Goal: Task Accomplishment & Management: Use online tool/utility

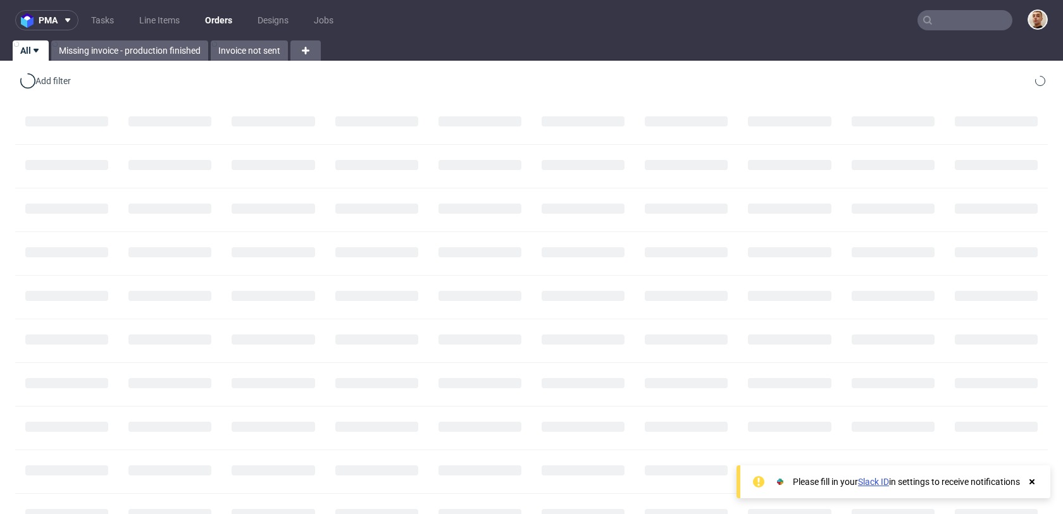
click at [947, 24] on input "text" at bounding box center [964, 20] width 95 height 20
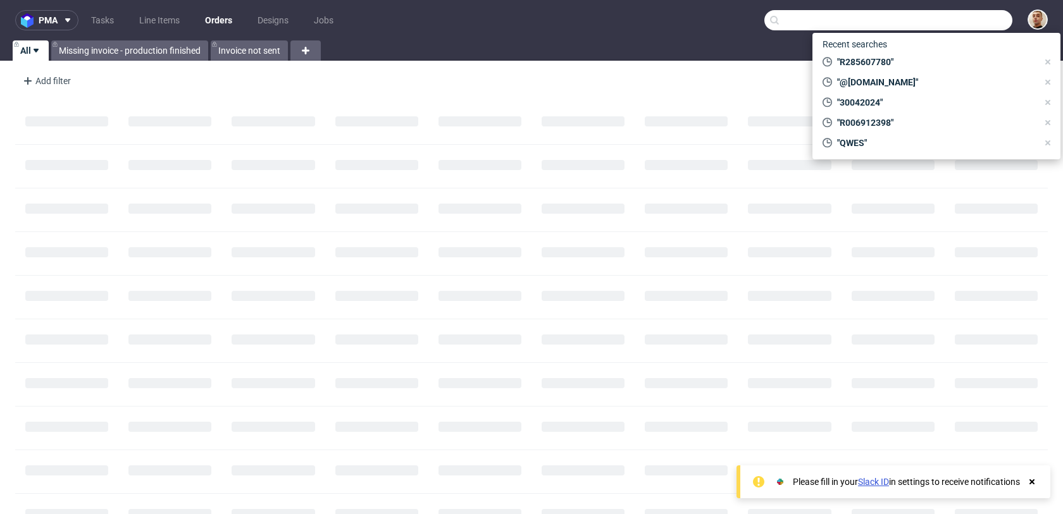
paste input "R642101339"
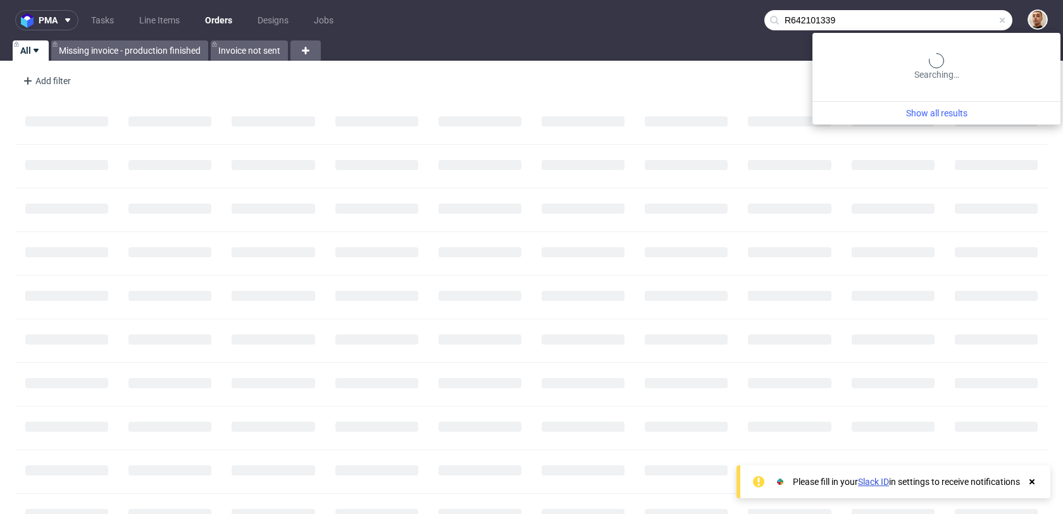
type input "R642101339"
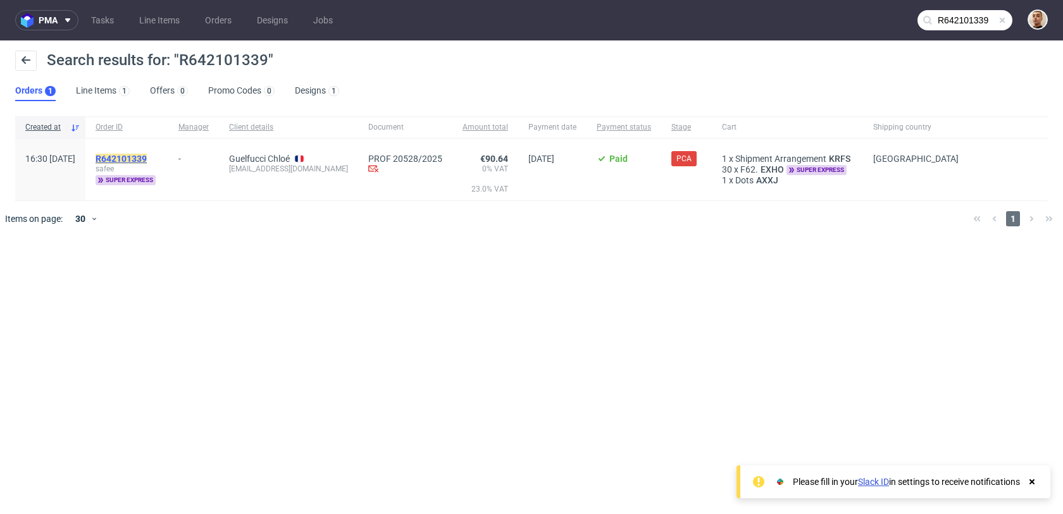
click at [147, 154] on mark "R642101339" at bounding box center [121, 159] width 51 height 10
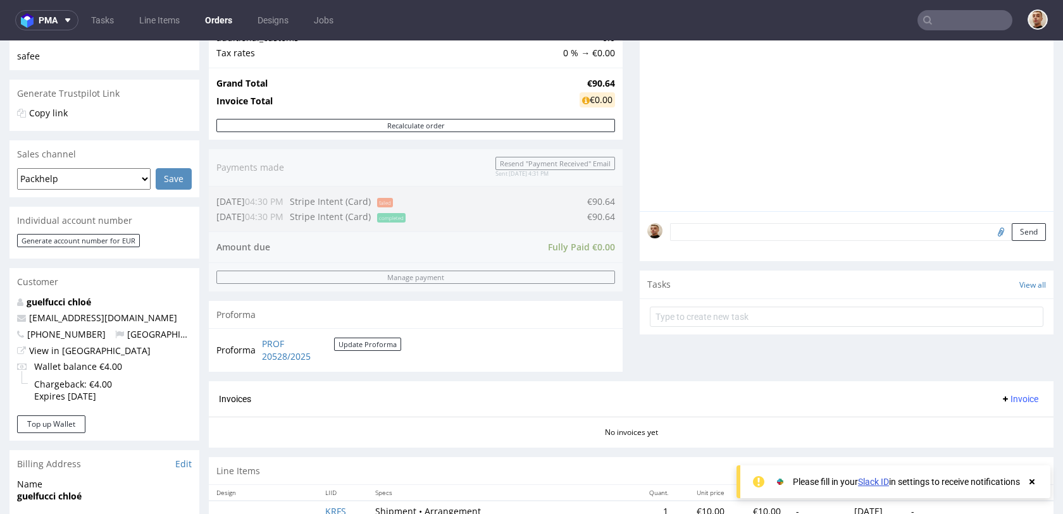
scroll to position [624, 0]
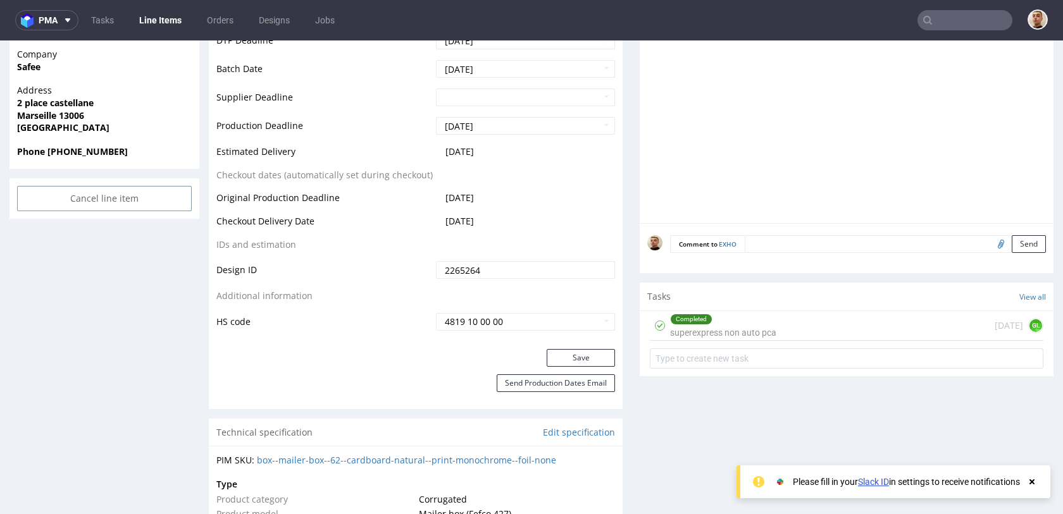
scroll to position [610, 0]
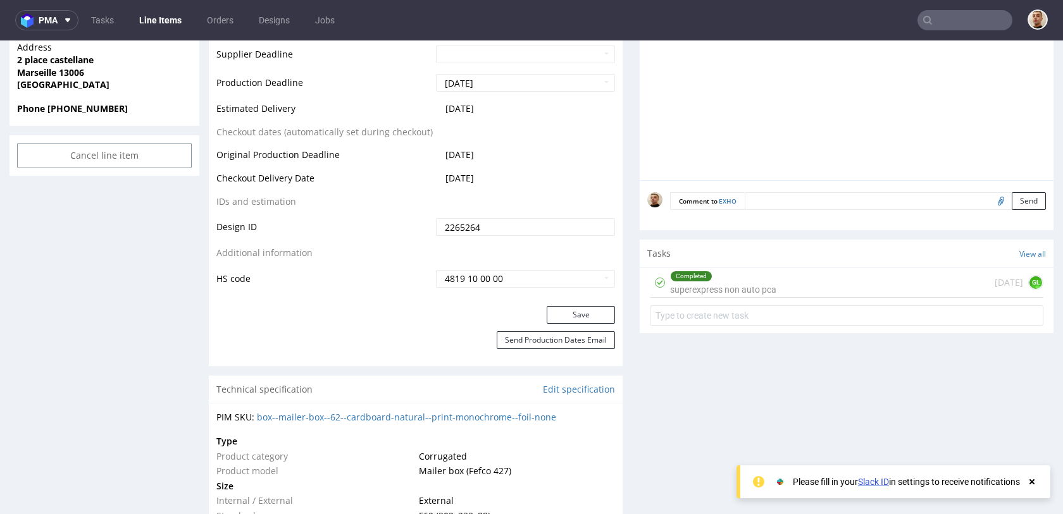
click at [720, 281] on div "Completed superexpress non auto pca" at bounding box center [723, 282] width 106 height 29
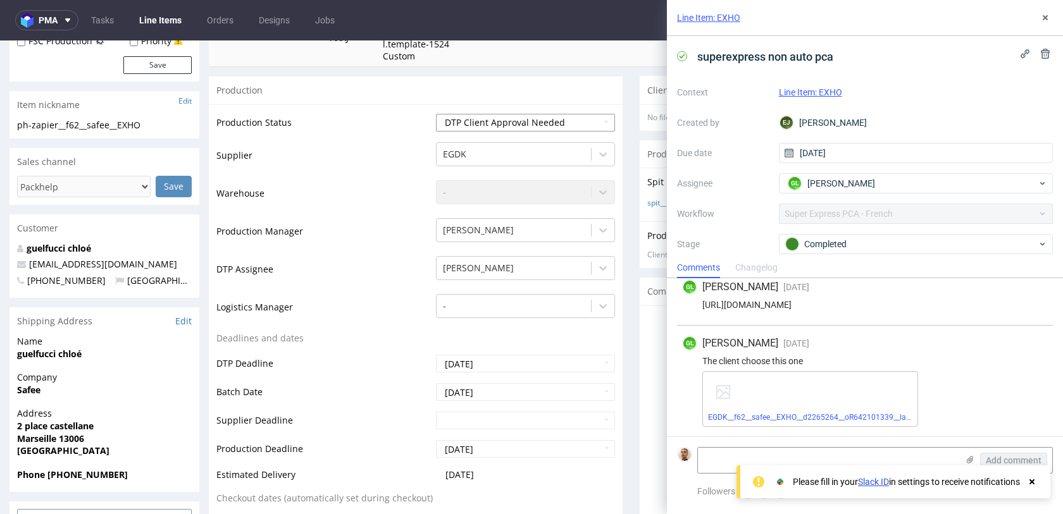
scroll to position [233, 0]
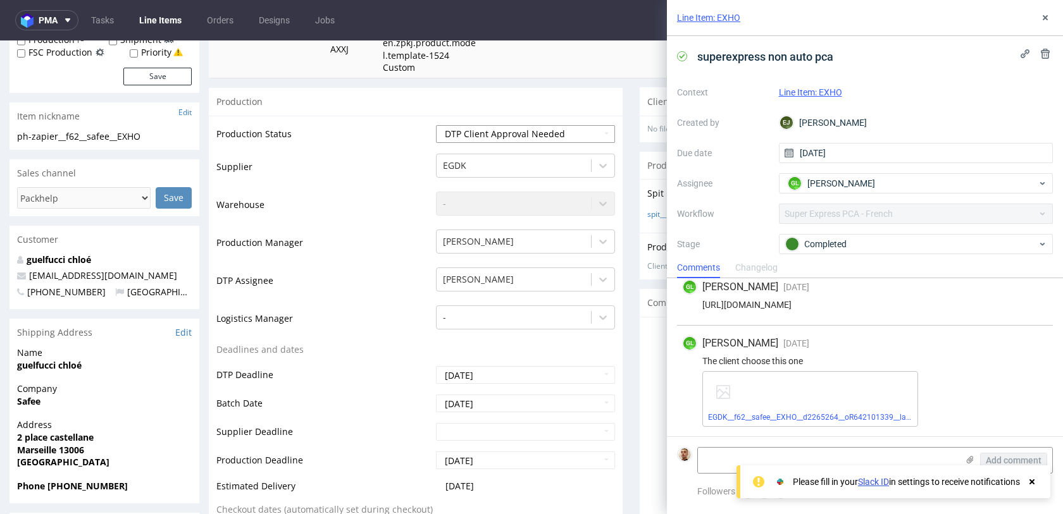
click at [506, 135] on select "Waiting for Artwork Waiting for Diecut Waiting for Mockup Waiting for DTP Waiti…" at bounding box center [525, 134] width 179 height 18
select select "back_for_dtp"
click at [436, 125] on select "Waiting for Artwork Waiting for Diecut Waiting for Mockup Waiting for DTP Waiti…" at bounding box center [525, 134] width 179 height 18
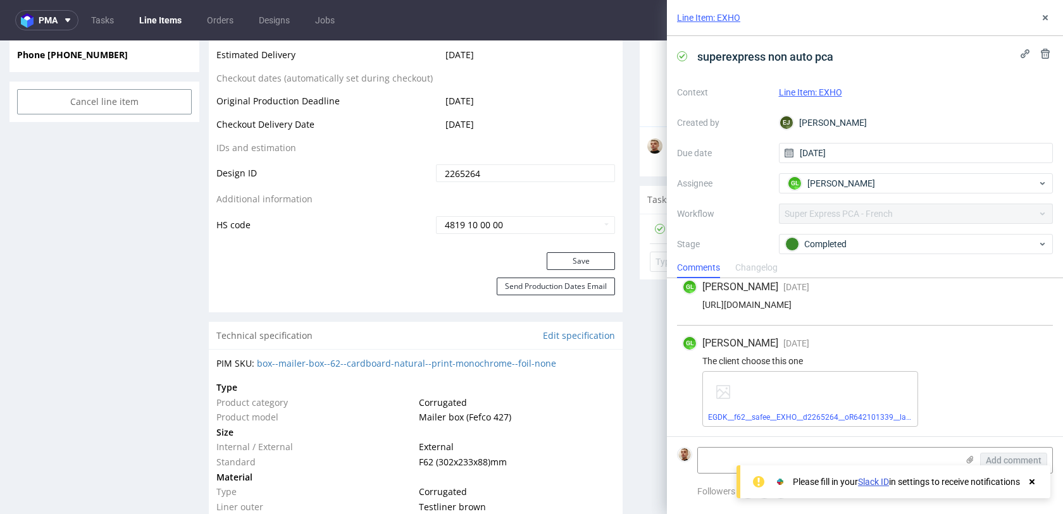
scroll to position [854, 0]
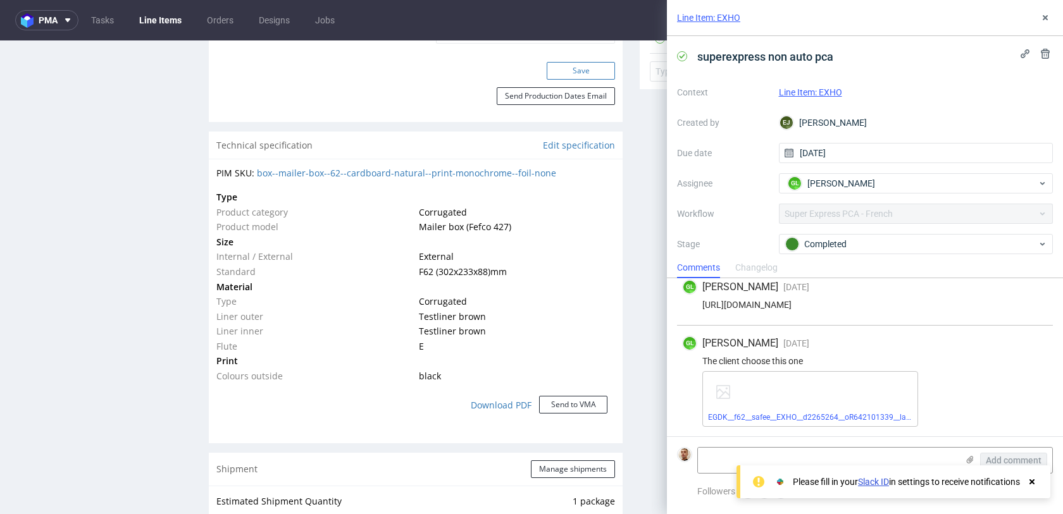
click at [577, 77] on button "Save" at bounding box center [580, 71] width 68 height 18
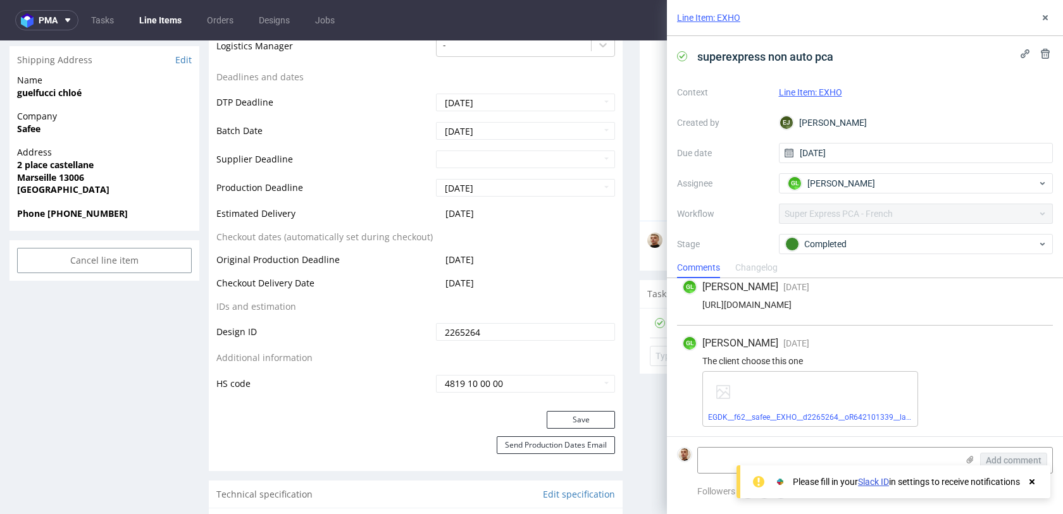
scroll to position [0, 0]
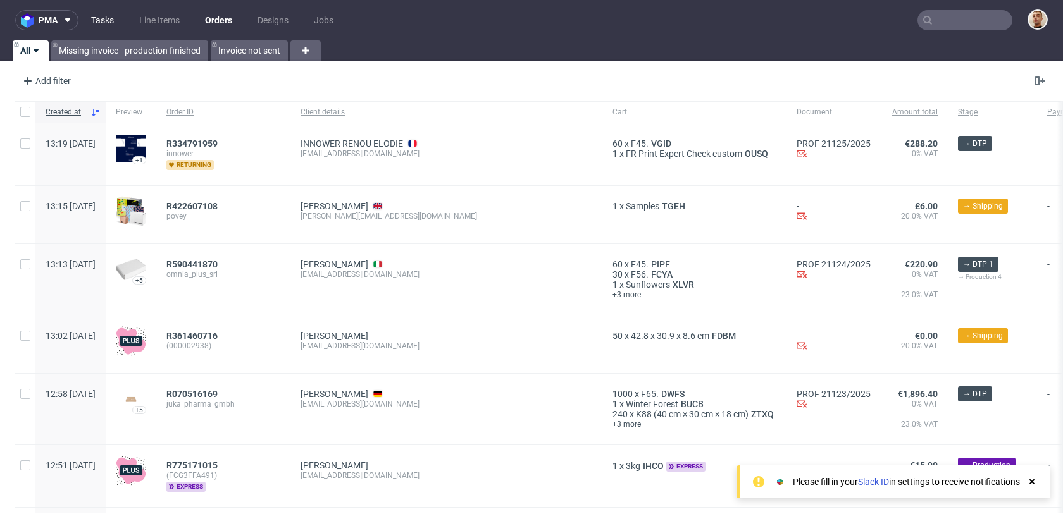
click at [113, 13] on link "Tasks" at bounding box center [102, 20] width 38 height 20
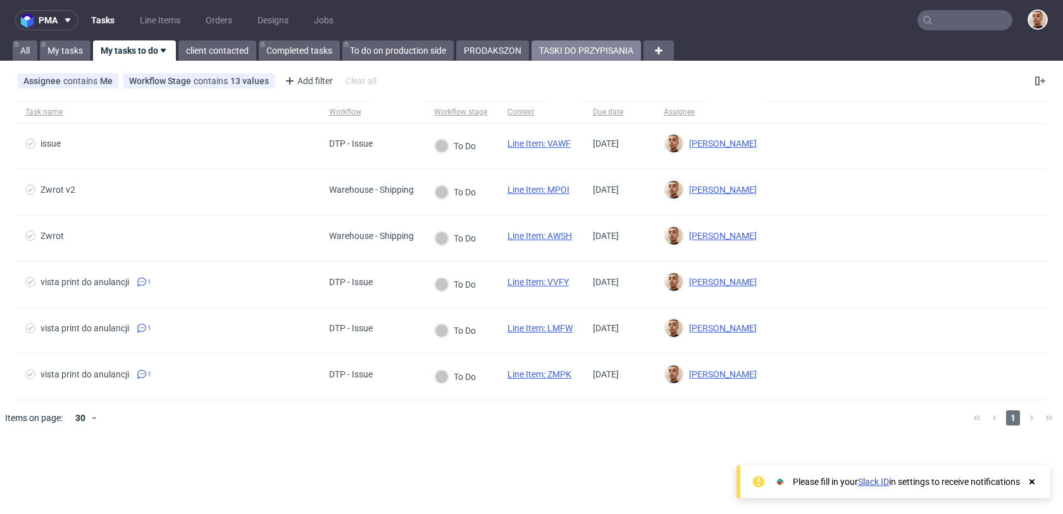
click at [564, 52] on link "TASKI DO PRZYPISANIA" at bounding box center [585, 50] width 109 height 20
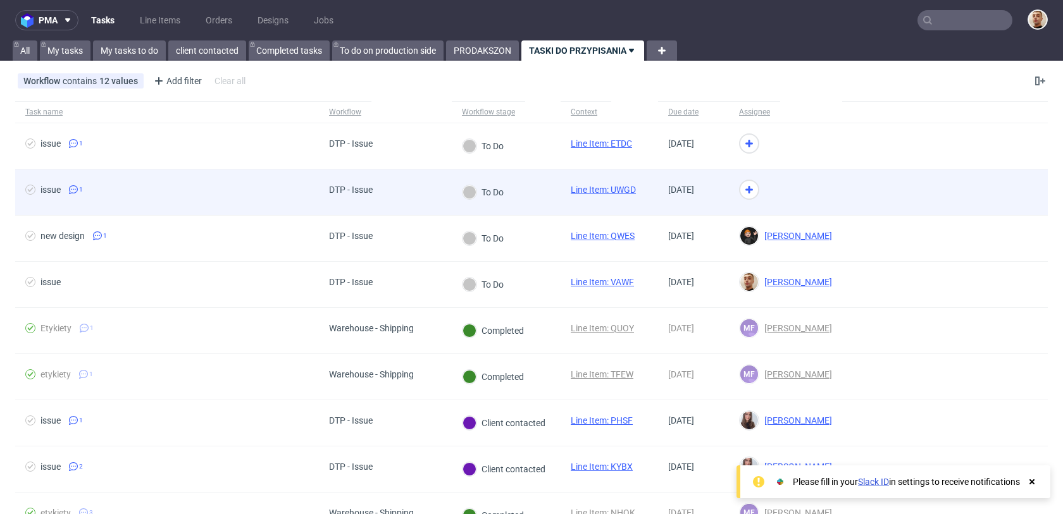
click at [409, 187] on div "DTP - Issue" at bounding box center [385, 193] width 133 height 46
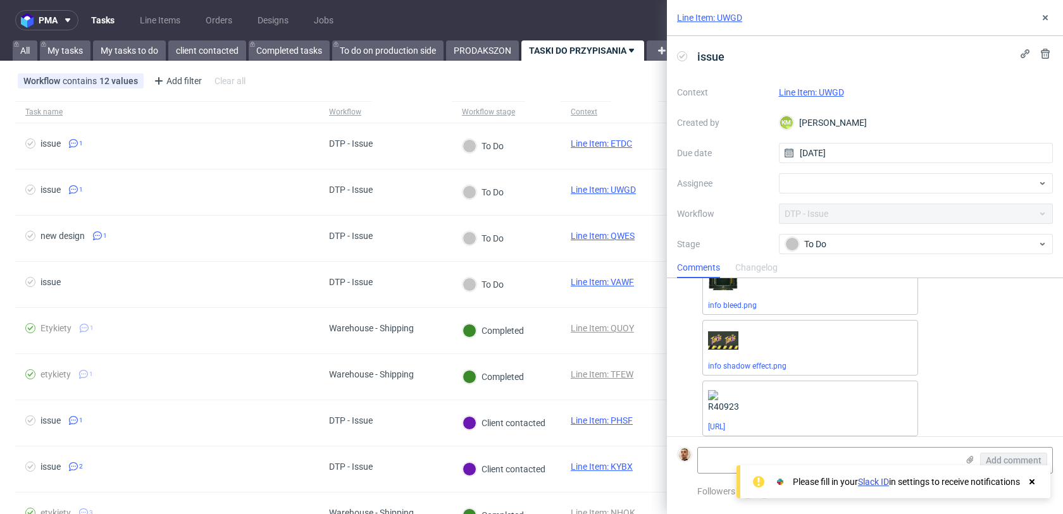
scroll to position [155, 0]
click at [791, 89] on link "Line Item: UWGD" at bounding box center [811, 92] width 65 height 10
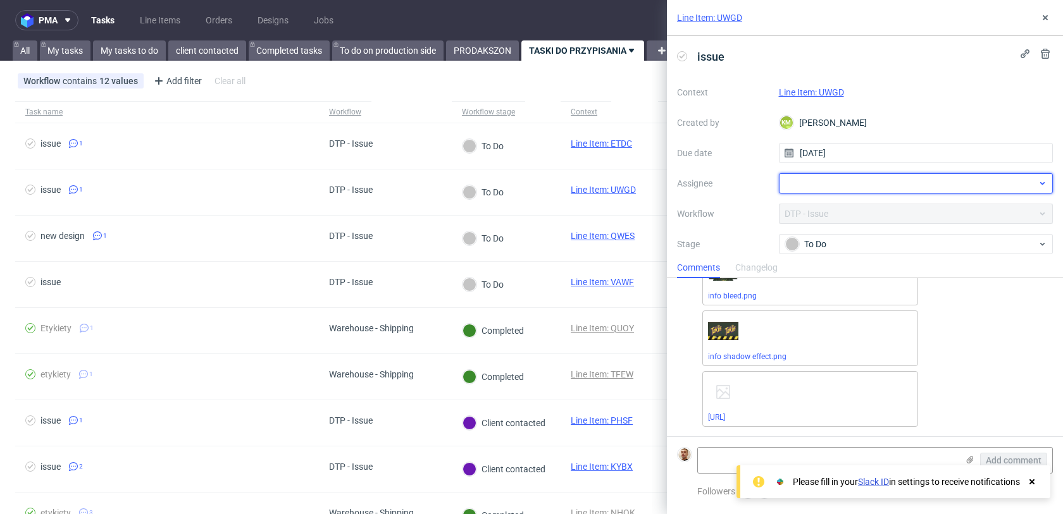
click at [793, 180] on div at bounding box center [916, 183] width 275 height 20
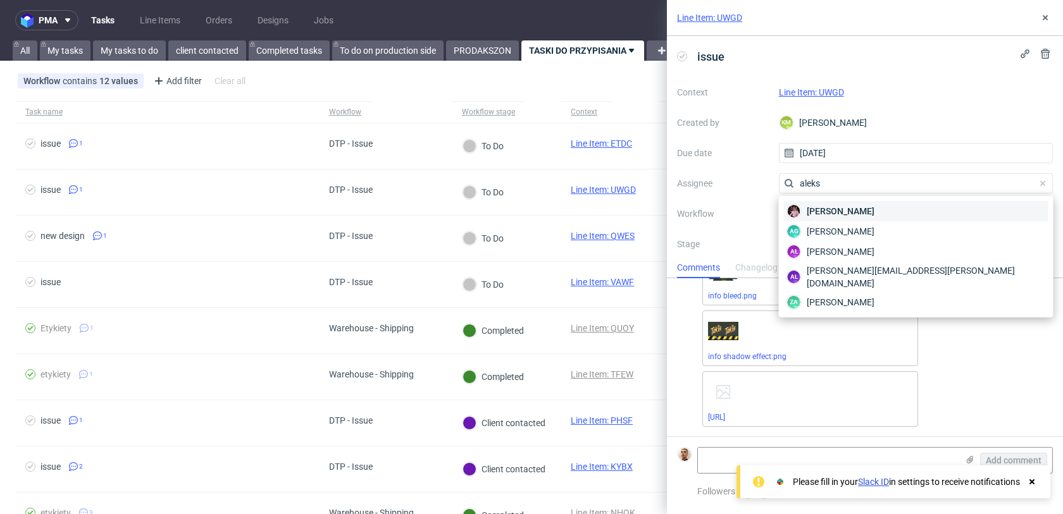
type input "aleks"
click at [810, 212] on span "Aleks Ziemkowski" at bounding box center [840, 211] width 68 height 13
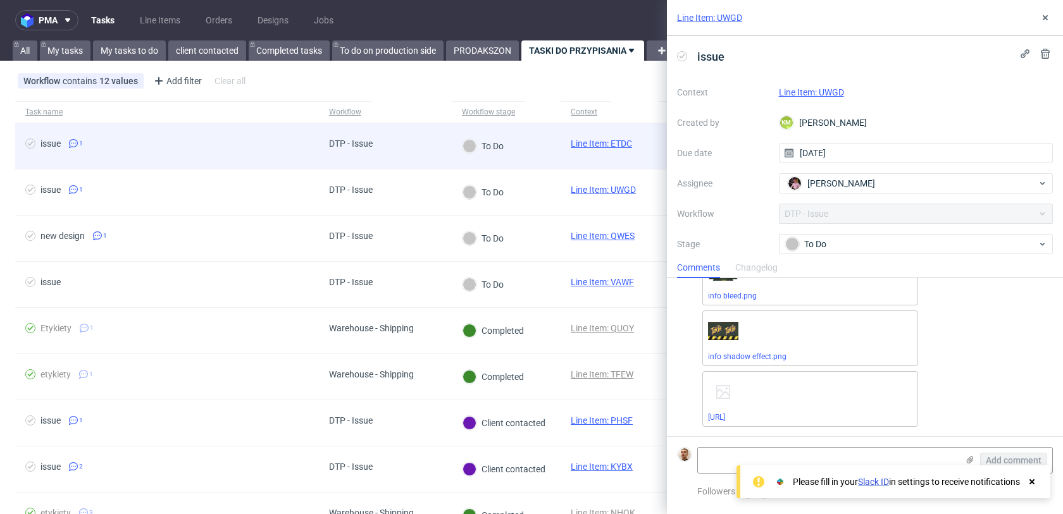
click at [533, 152] on div "To Do" at bounding box center [506, 146] width 109 height 46
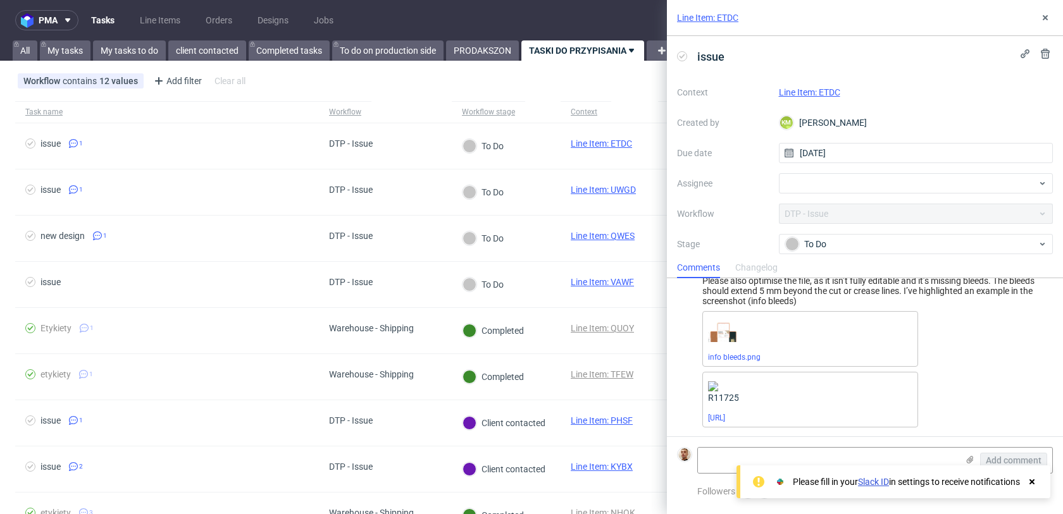
scroll to position [94, 0]
click at [805, 88] on link "Line Item: ETDC" at bounding box center [809, 92] width 61 height 10
click at [851, 183] on div at bounding box center [916, 183] width 275 height 20
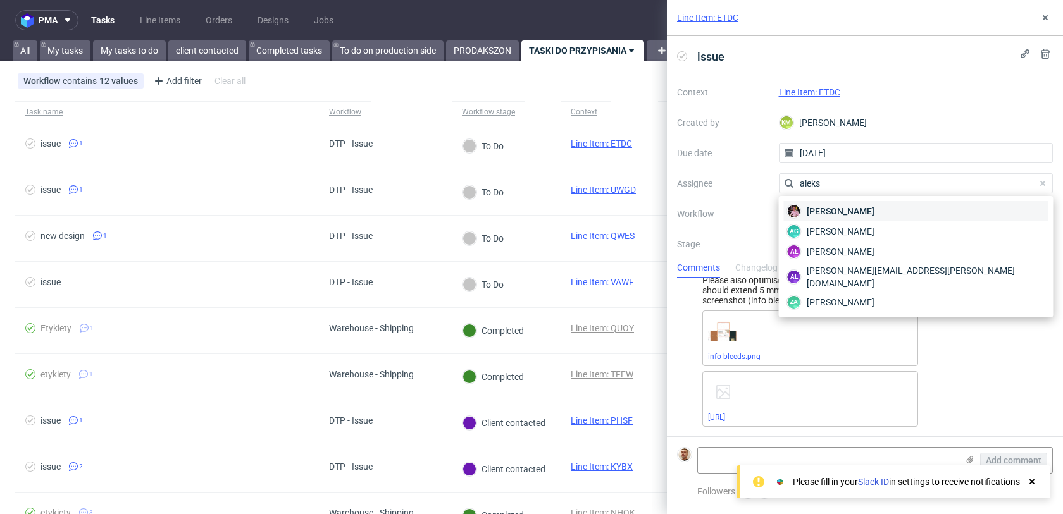
type input "aleks"
click at [853, 210] on span "Aleks Ziemkowski" at bounding box center [840, 211] width 68 height 13
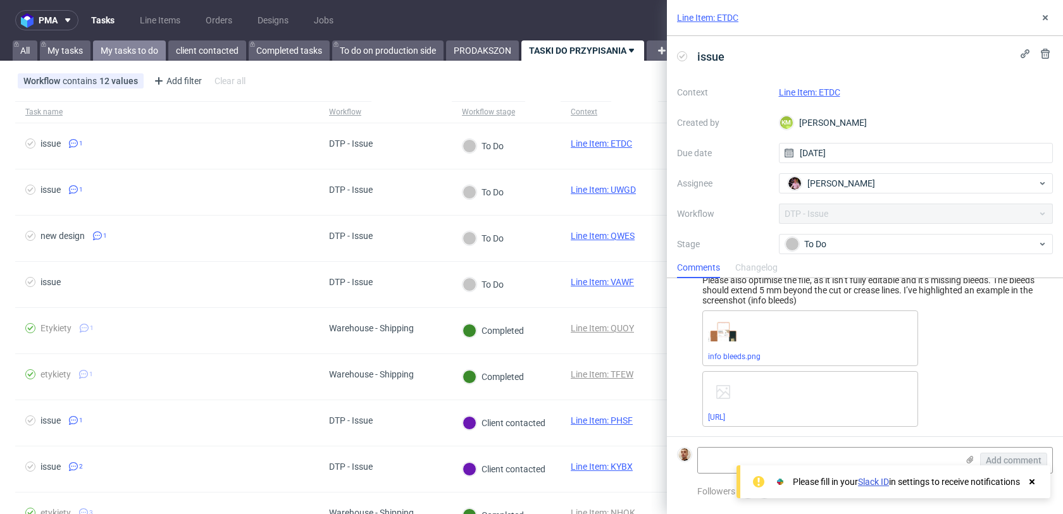
click at [145, 46] on link "My tasks to do" at bounding box center [129, 50] width 73 height 20
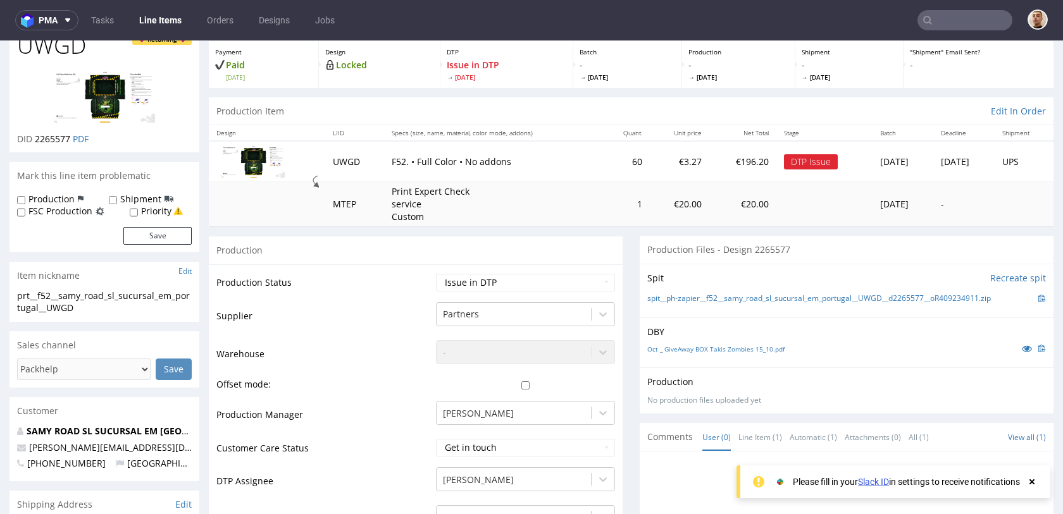
scroll to position [53, 0]
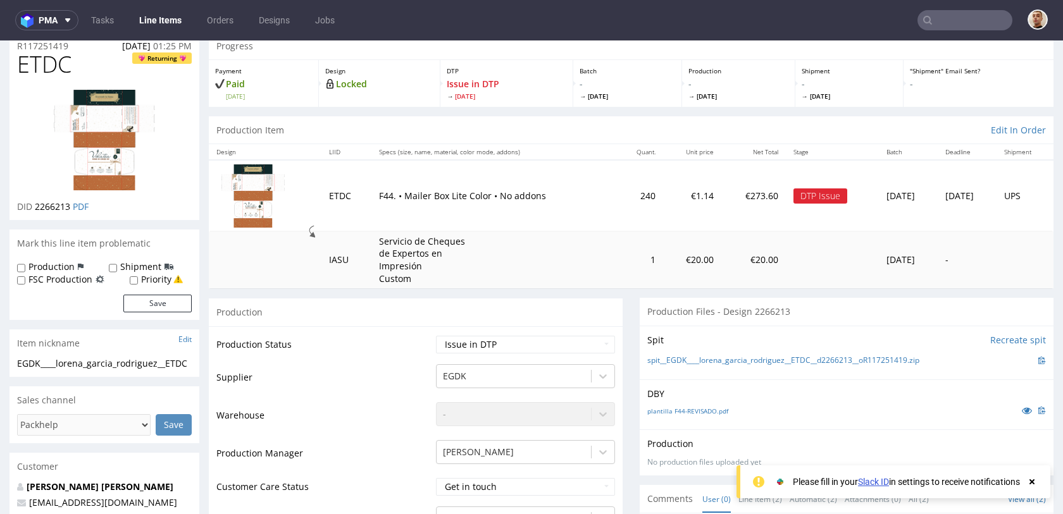
scroll to position [17, 0]
